Goal: Task Accomplishment & Management: Complete application form

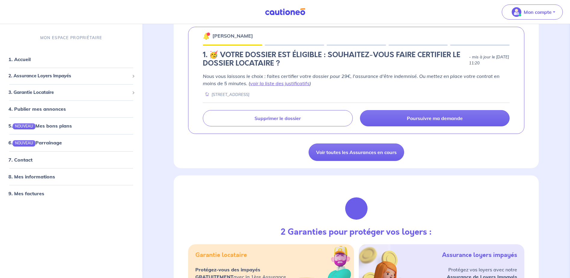
scroll to position [120, 0]
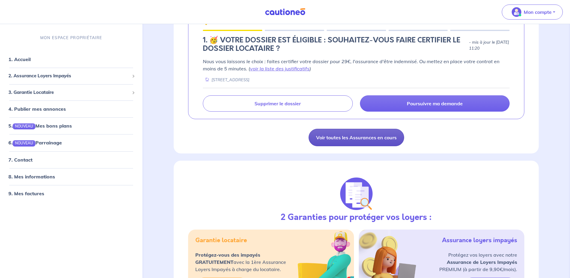
click at [344, 136] on link "Voir toutes les Assurances en cours" at bounding box center [357, 137] width 96 height 17
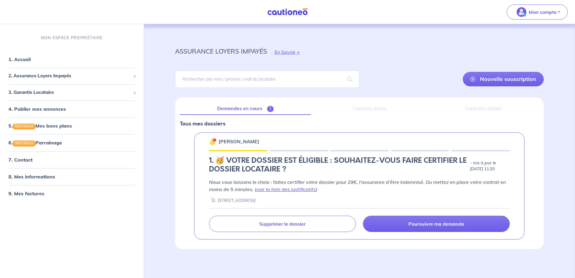
click at [374, 108] on div "Contrats actifs" at bounding box center [370, 108] width 108 height 13
click at [369, 110] on div "Contrats actifs" at bounding box center [370, 108] width 108 height 13
click at [455, 109] on div "Contrats résiliés" at bounding box center [483, 108] width 111 height 13
click at [488, 108] on div "Contrats résiliés" at bounding box center [483, 108] width 111 height 13
click at [551, 15] on p "Mon compte" at bounding box center [542, 11] width 28 height 7
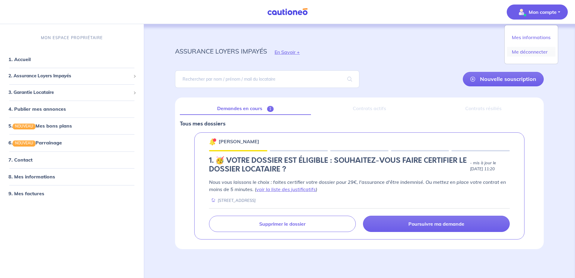
click at [527, 50] on link "Me déconnecter" at bounding box center [531, 52] width 48 height 10
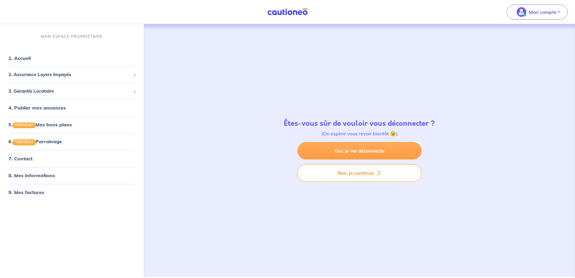
click at [364, 152] on link "Oui, je me déconnecte" at bounding box center [359, 150] width 124 height 17
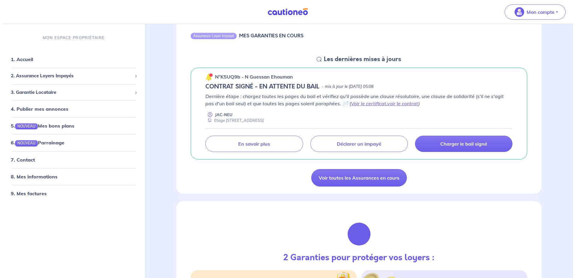
scroll to position [60, 0]
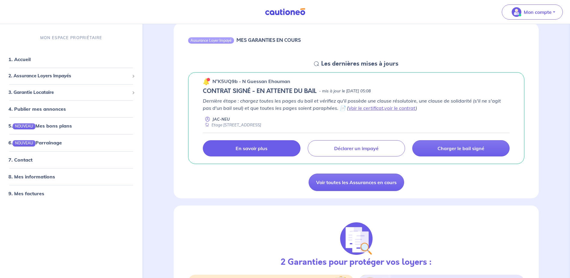
click at [266, 151] on p "En savoir plus" at bounding box center [252, 148] width 32 height 6
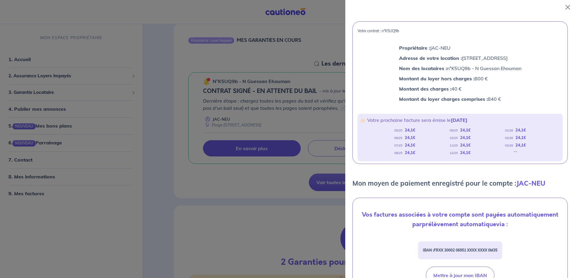
scroll to position [33, 0]
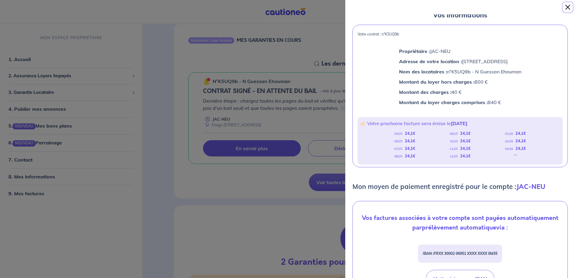
click at [568, 6] on button "Close" at bounding box center [568, 7] width 10 height 10
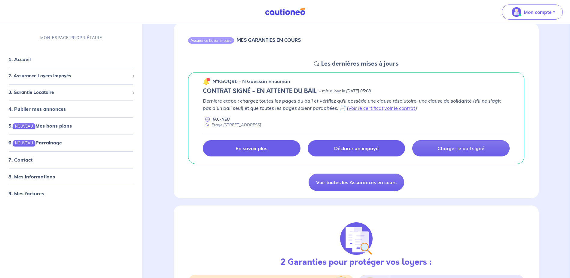
click at [355, 152] on link "Déclarer un impayé" at bounding box center [356, 148] width 97 height 16
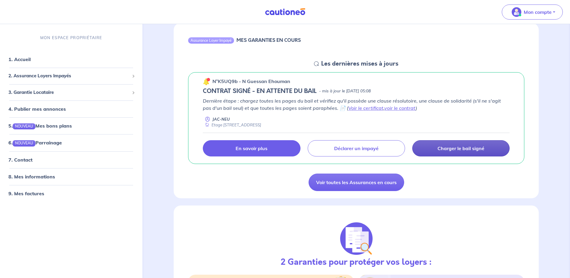
click at [452, 147] on p "Charger le bail signé" at bounding box center [461, 148] width 47 height 6
click at [466, 149] on p "Charger le bail signé" at bounding box center [461, 148] width 47 height 6
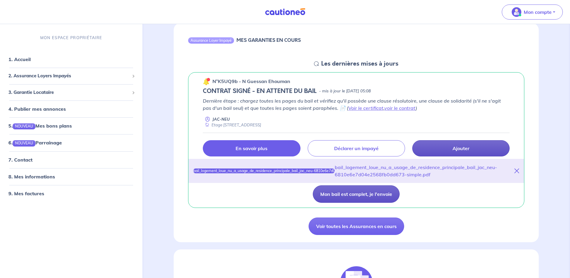
click at [374, 195] on button "Mon bail est complet, je l'envoie" at bounding box center [356, 193] width 87 height 17
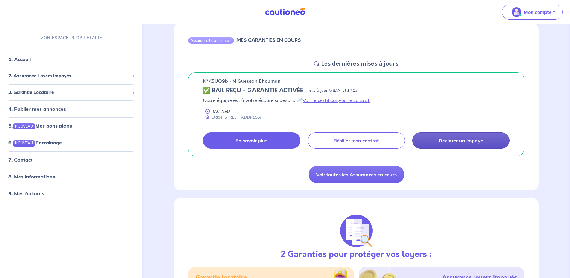
click at [266, 141] on p "En savoir plus" at bounding box center [252, 140] width 32 height 6
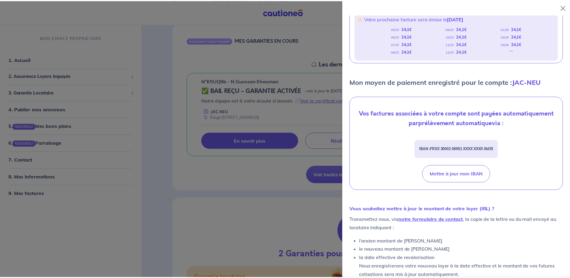
scroll to position [153, 0]
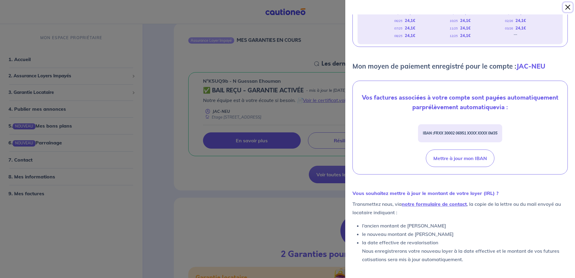
click at [566, 8] on button "Close" at bounding box center [568, 7] width 10 height 10
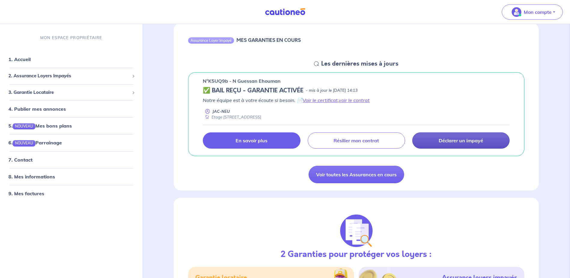
click at [263, 139] on p "En savoir plus" at bounding box center [252, 140] width 32 height 6
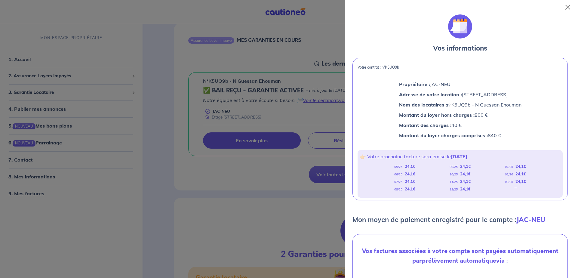
click at [178, 220] on div at bounding box center [287, 139] width 575 height 278
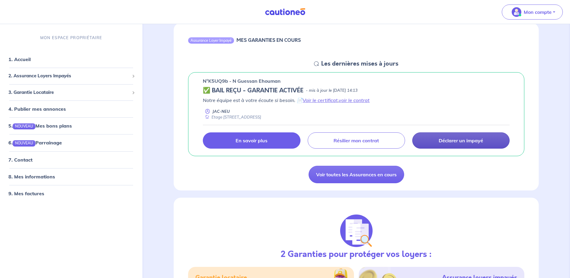
click at [455, 143] on p "Déclarer un impayé" at bounding box center [461, 140] width 44 height 6
click at [459, 140] on p "Déclarer un impayé" at bounding box center [461, 140] width 44 height 6
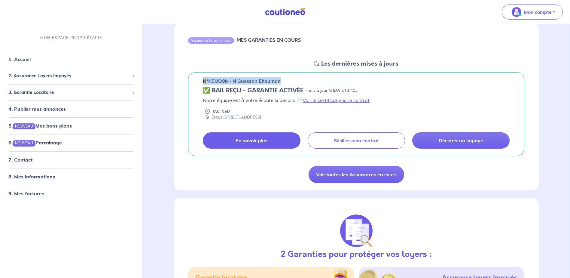
drag, startPoint x: 204, startPoint y: 81, endPoint x: 281, endPoint y: 80, distance: 76.9
click at [281, 80] on div "n°K5UQ9b - N Guessan Ehouman" at bounding box center [356, 80] width 307 height 7
copy p "n°K5UQ9b - N Guessan Ehouman"
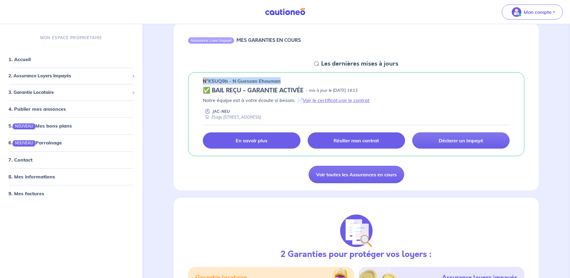
click at [347, 143] on p "Résilier mon contrat" at bounding box center [356, 140] width 45 height 6
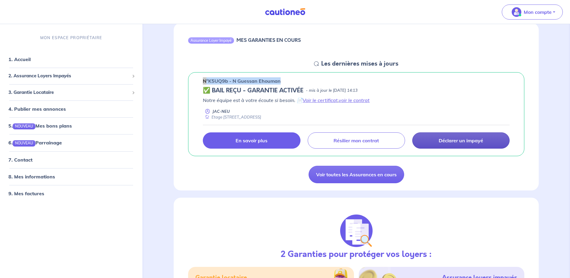
click at [452, 142] on p "Déclarer un impayé" at bounding box center [461, 140] width 44 height 6
click at [465, 144] on link "Déclarer un impayé" at bounding box center [460, 140] width 97 height 16
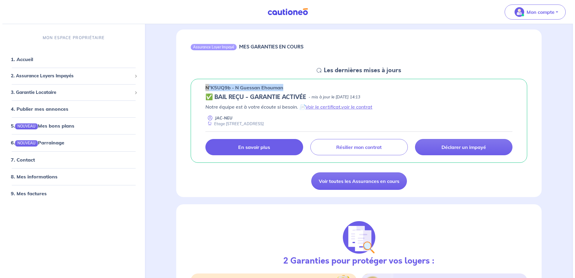
scroll to position [60, 0]
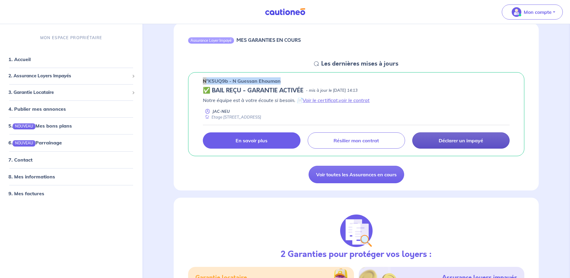
click at [466, 136] on link "Déclarer un impayé" at bounding box center [460, 140] width 97 height 16
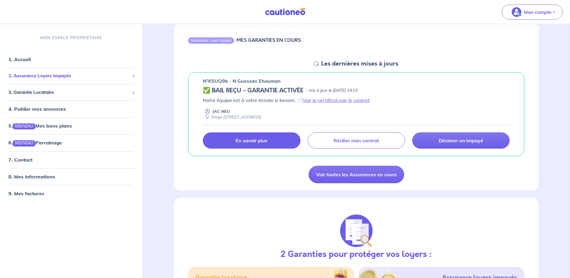
click at [72, 77] on span "2. Assurance Loyers Impayés" at bounding box center [68, 76] width 121 height 7
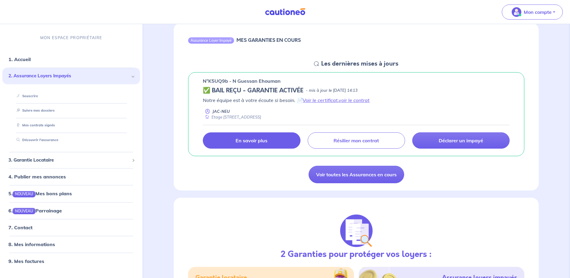
click at [269, 144] on link "En savoir plus" at bounding box center [251, 140] width 97 height 16
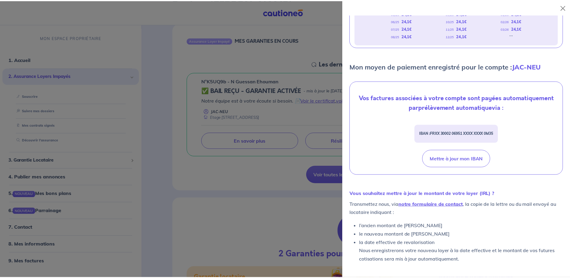
scroll to position [153, 0]
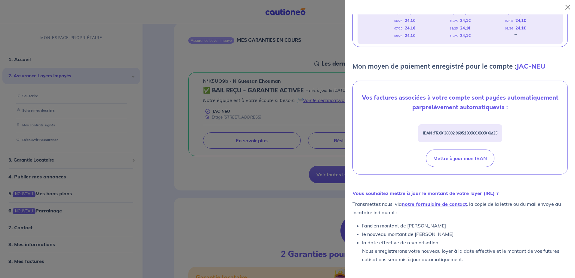
click at [262, 196] on div at bounding box center [287, 139] width 575 height 278
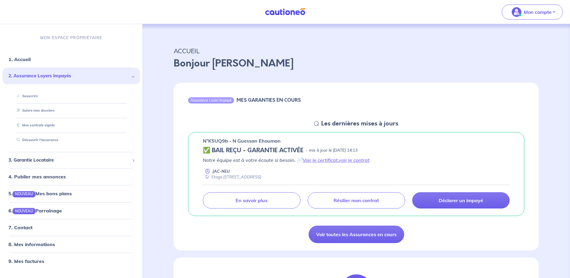
scroll to position [0, 0]
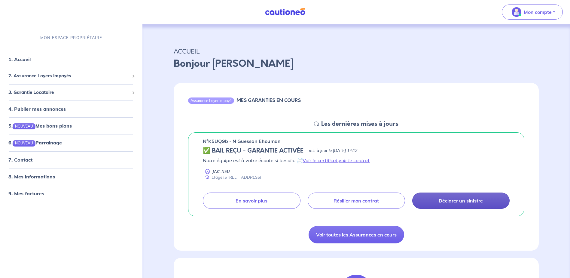
click at [452, 203] on p "Déclarer un sinistre" at bounding box center [461, 200] width 44 height 6
